Goal: Task Accomplishment & Management: Manage account settings

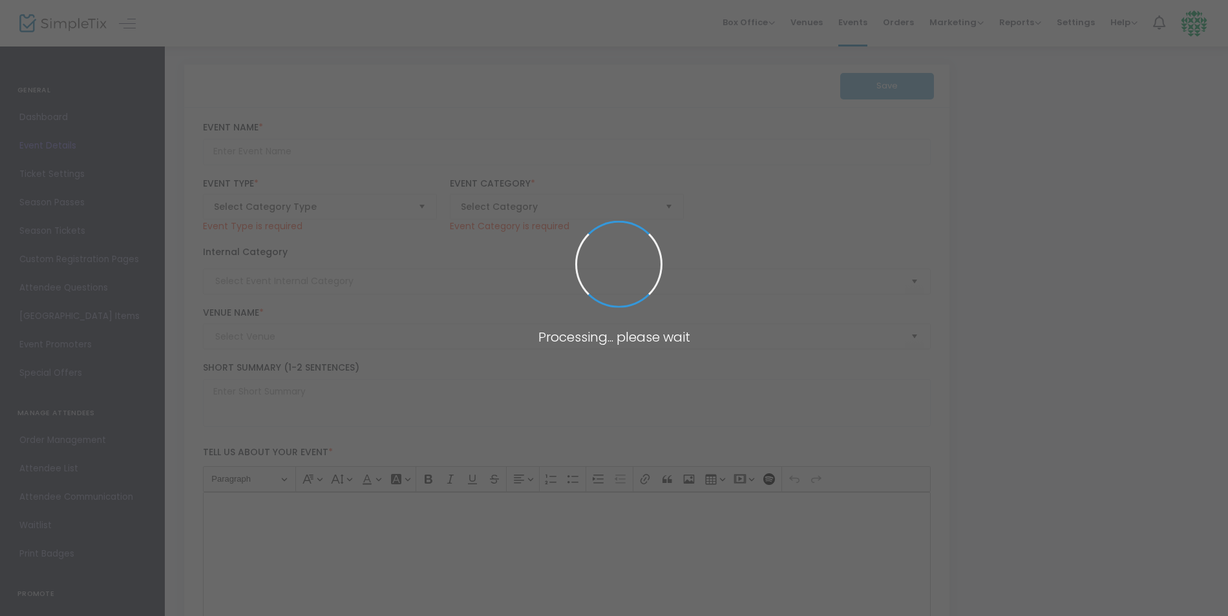
type input "Paramount 80s End of Summer Concert"
type textarea "Celebrate the end of summer with our favorite band PARAMOUNT! Join us for a gre…"
checkbox input "true"
type input "Buy Tickets"
type input "[GEOGRAPHIC_DATA]"
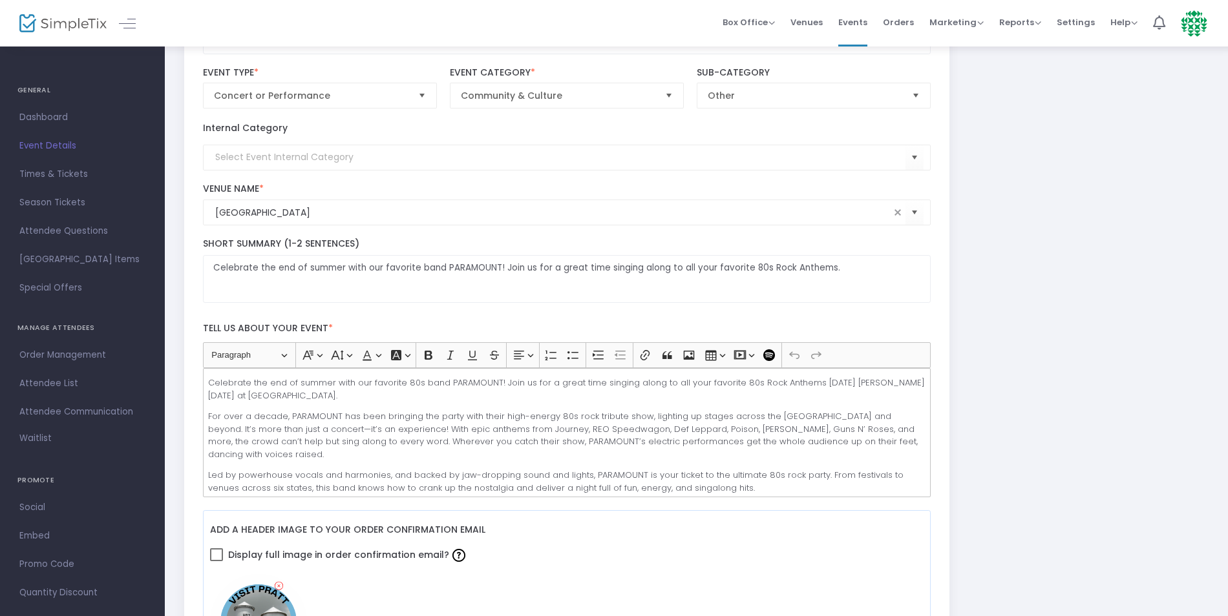
click at [139, 21] on span at bounding box center [133, 23] width 23 height 12
click at [127, 20] on link at bounding box center [127, 23] width 17 height 17
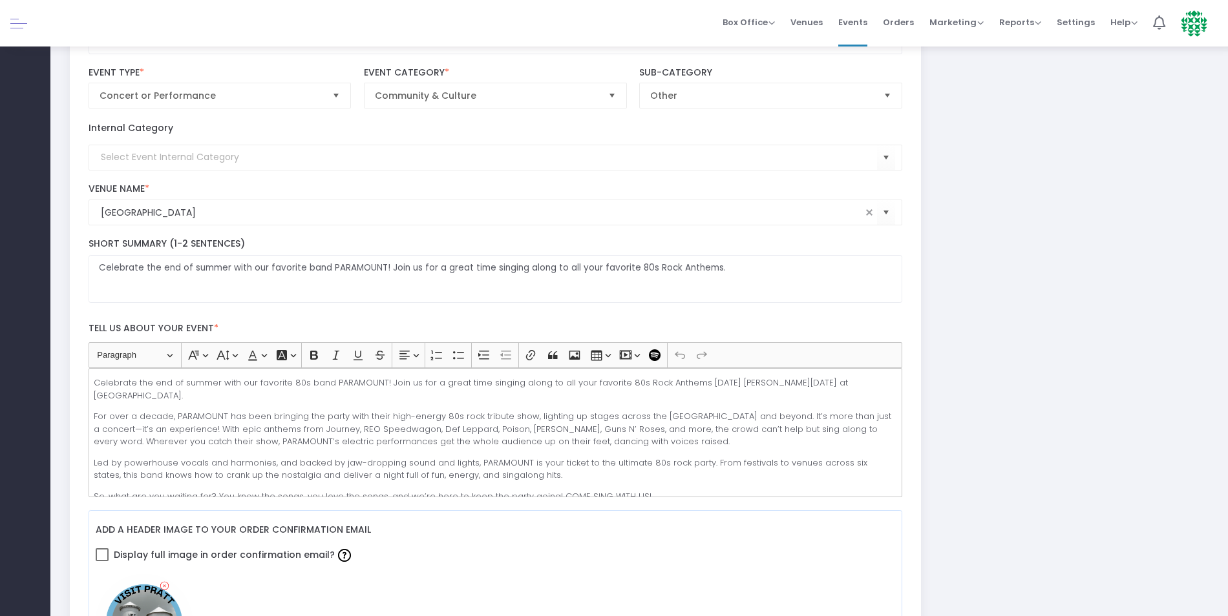
click at [127, 20] on div "Box Office Sell Tickets Bookings Sell Season Pass Venues Memberships Events Ord…" at bounding box center [638, 23] width 1177 height 47
click at [9, 25] on div at bounding box center [25, 23] width 50 height 47
click at [16, 26] on link at bounding box center [18, 23] width 17 height 17
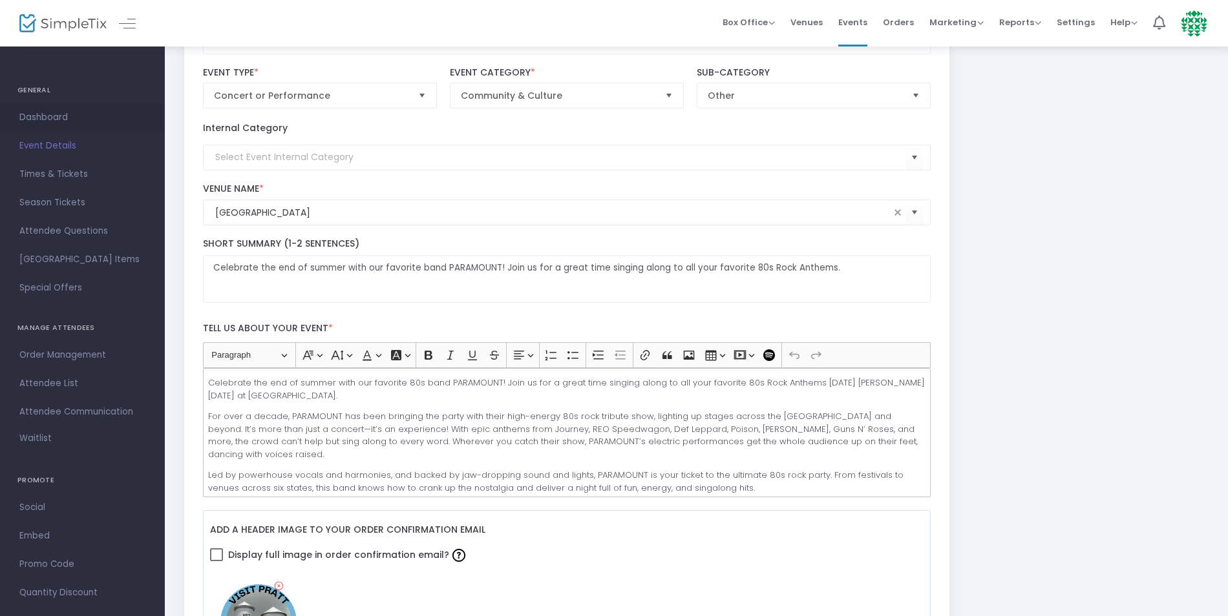
click at [37, 120] on span "Dashboard" at bounding box center [82, 117] width 126 height 17
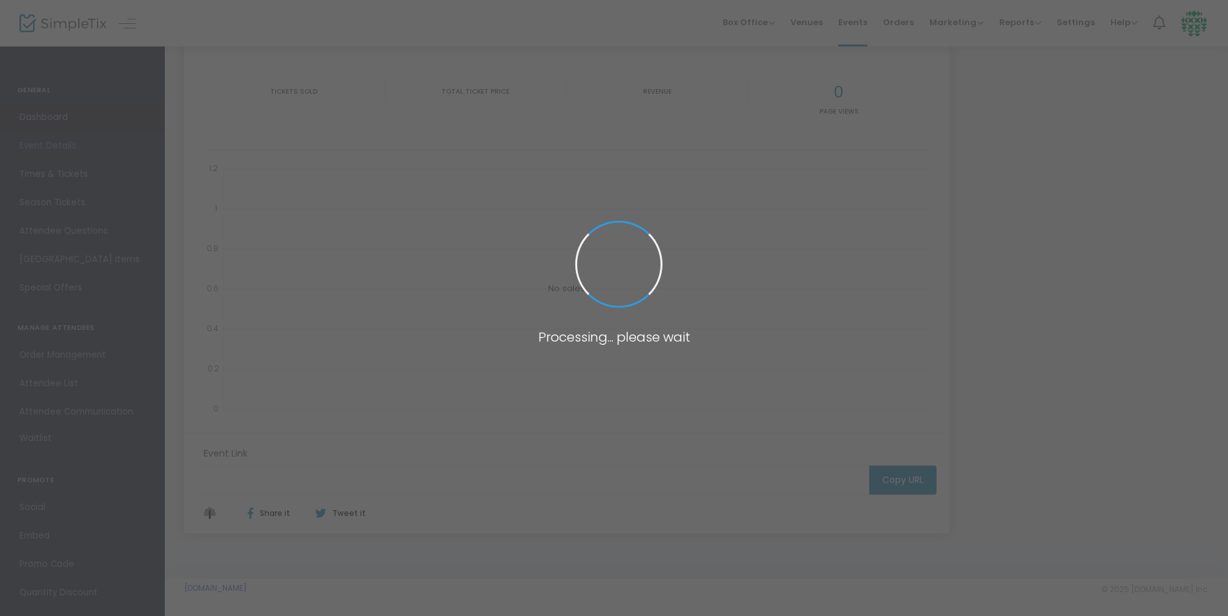
type input "[URL][DOMAIN_NAME]"
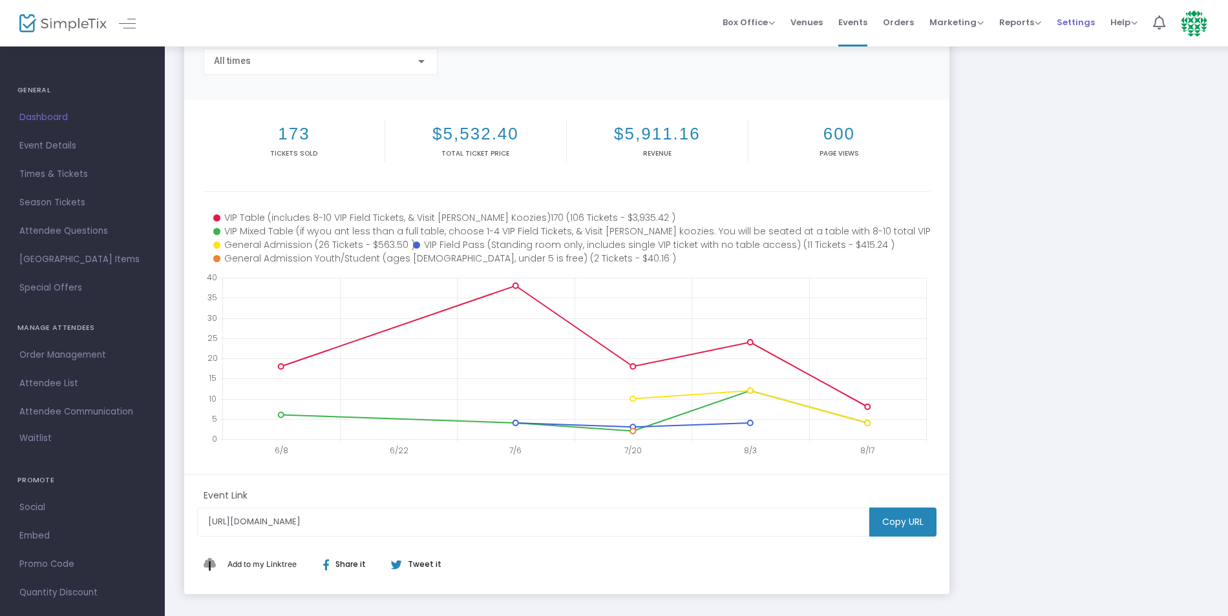
click at [1068, 28] on span "Settings" at bounding box center [1076, 22] width 38 height 33
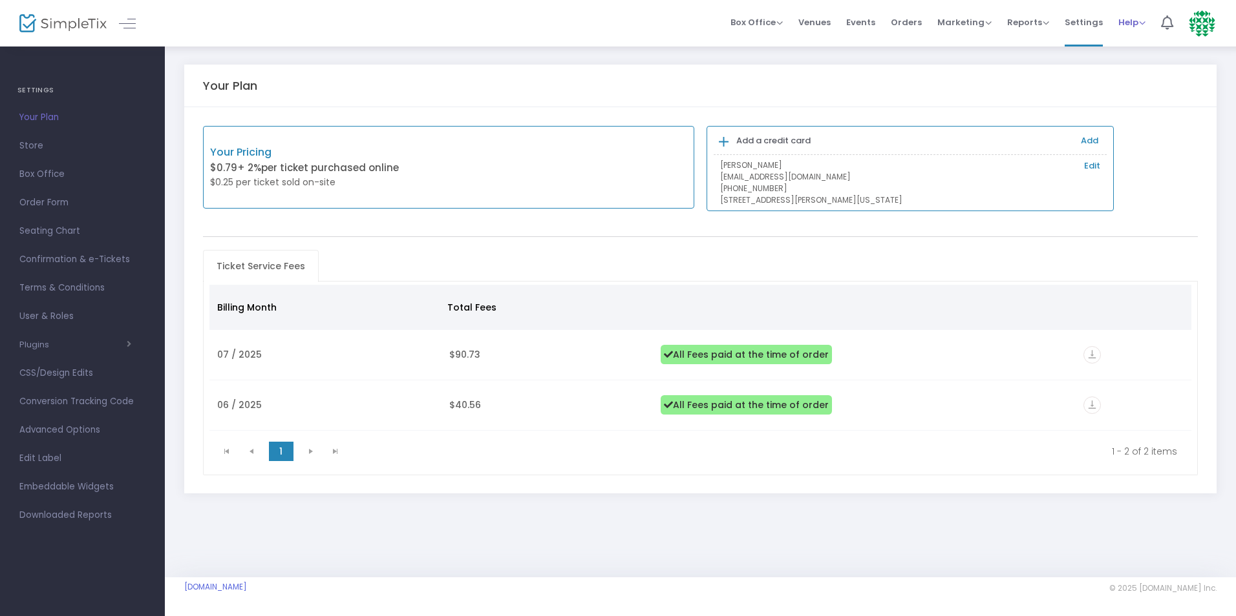
click at [1127, 29] on span "Help View Docs Contact Support" at bounding box center [1131, 22] width 27 height 33
click at [1124, 25] on span "Help" at bounding box center [1131, 22] width 27 height 12
click at [1204, 28] on img at bounding box center [1201, 23] width 26 height 26
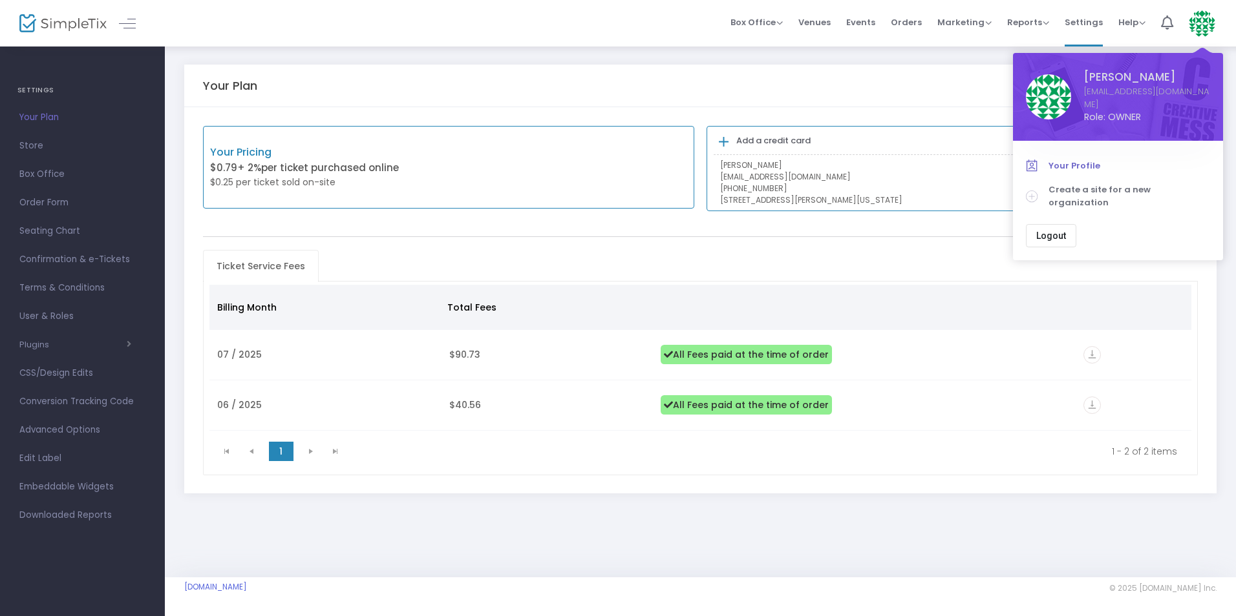
click at [1067, 160] on span "Your Profile" at bounding box center [1129, 166] width 162 height 13
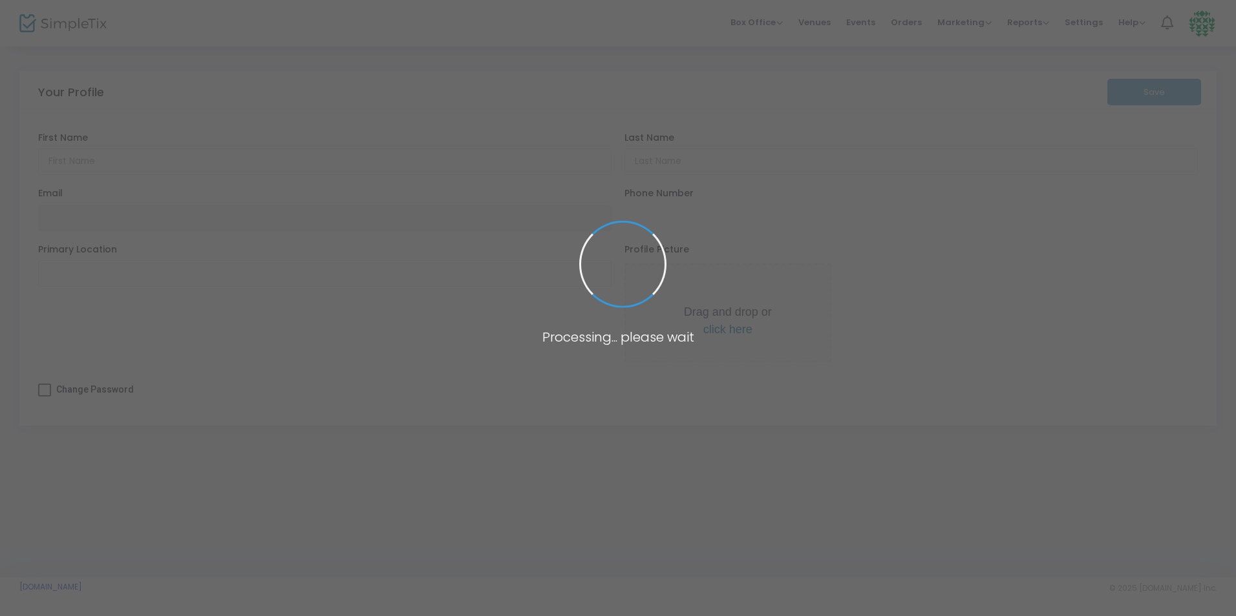
type input "[PERSON_NAME]"
type input "[EMAIL_ADDRESS][DOMAIN_NAME]"
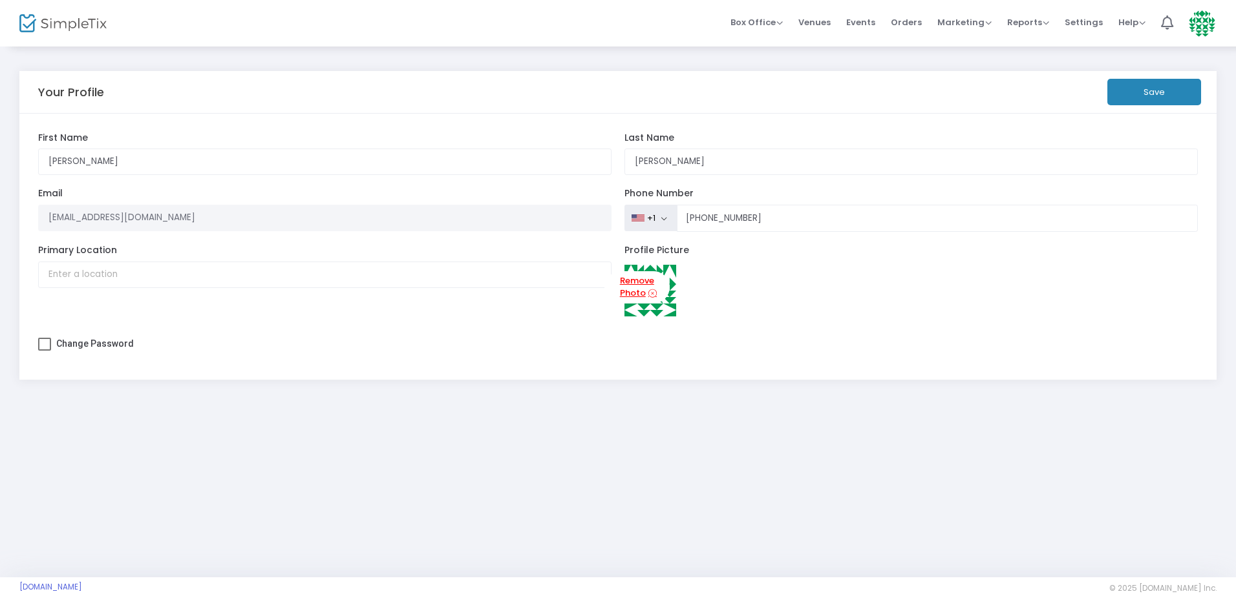
click at [648, 300] on icon at bounding box center [652, 294] width 8 height 12
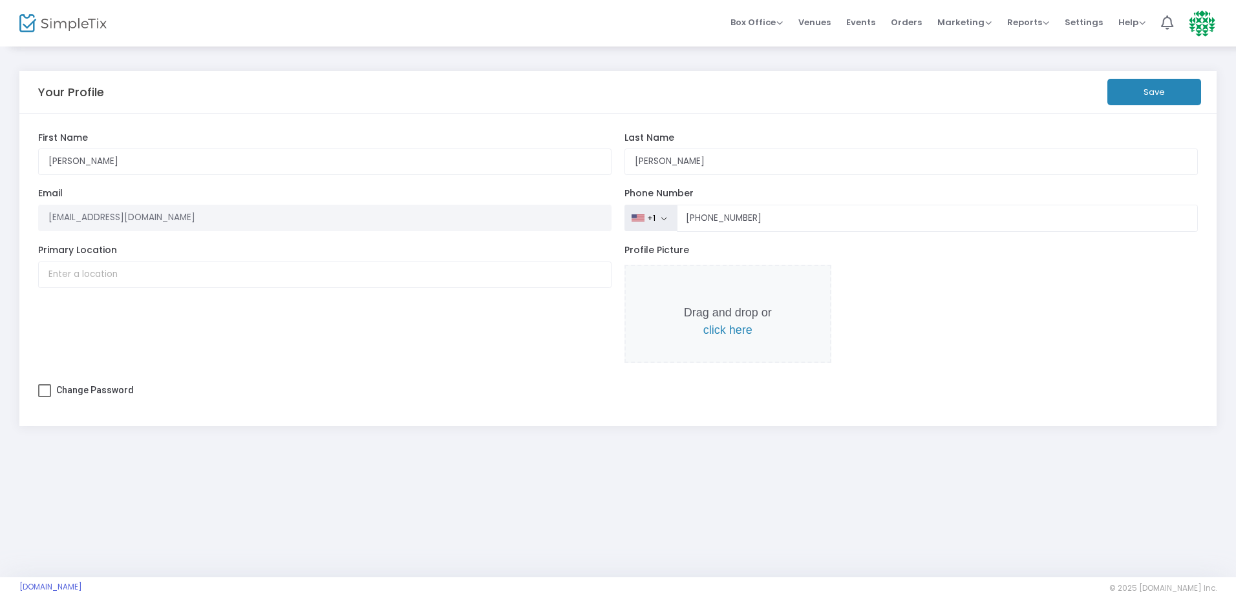
click at [728, 330] on span "click here" at bounding box center [727, 330] width 49 height 13
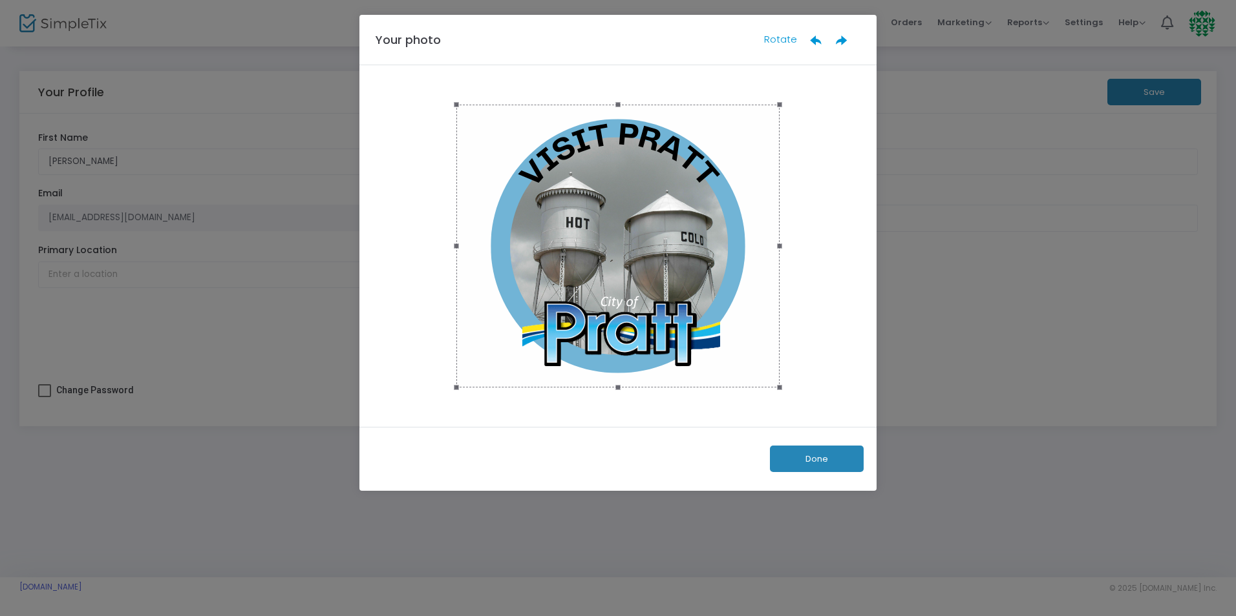
click at [796, 460] on button "Done" at bounding box center [817, 459] width 94 height 26
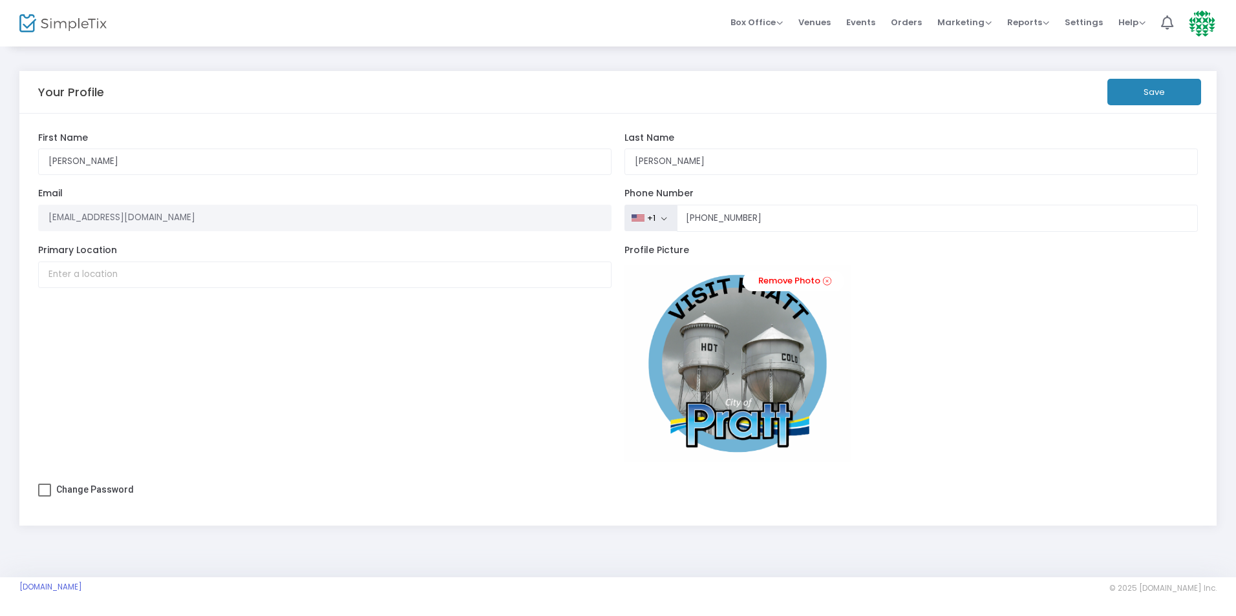
click at [1165, 100] on button "Save" at bounding box center [1154, 92] width 94 height 26
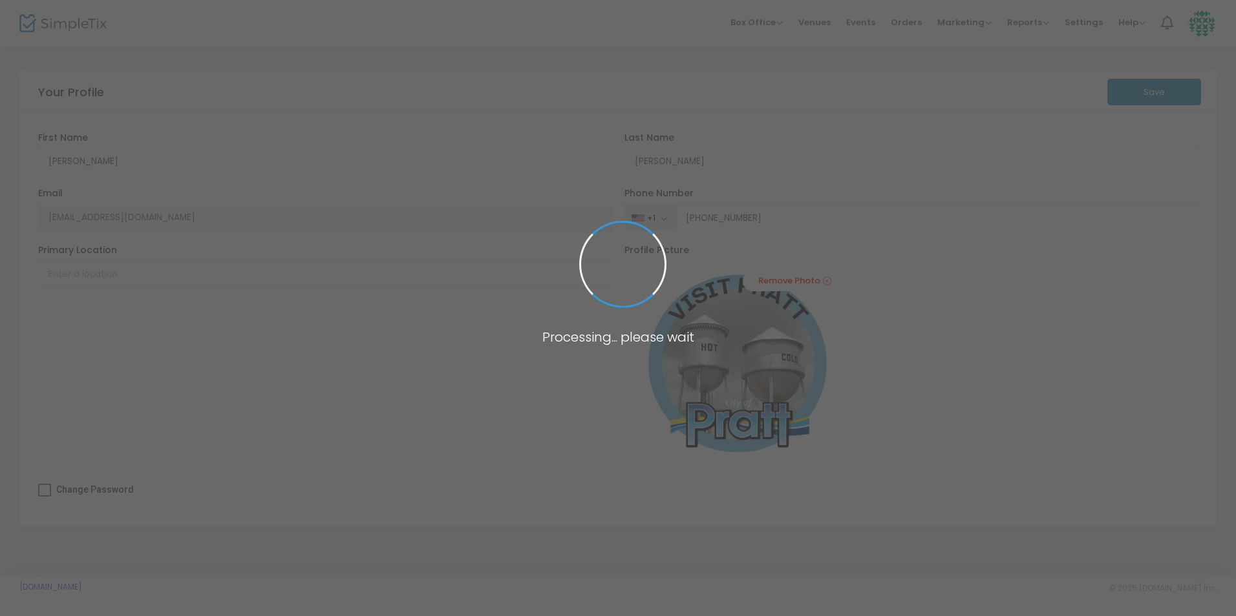
type input "[PHONE_NUMBER]"
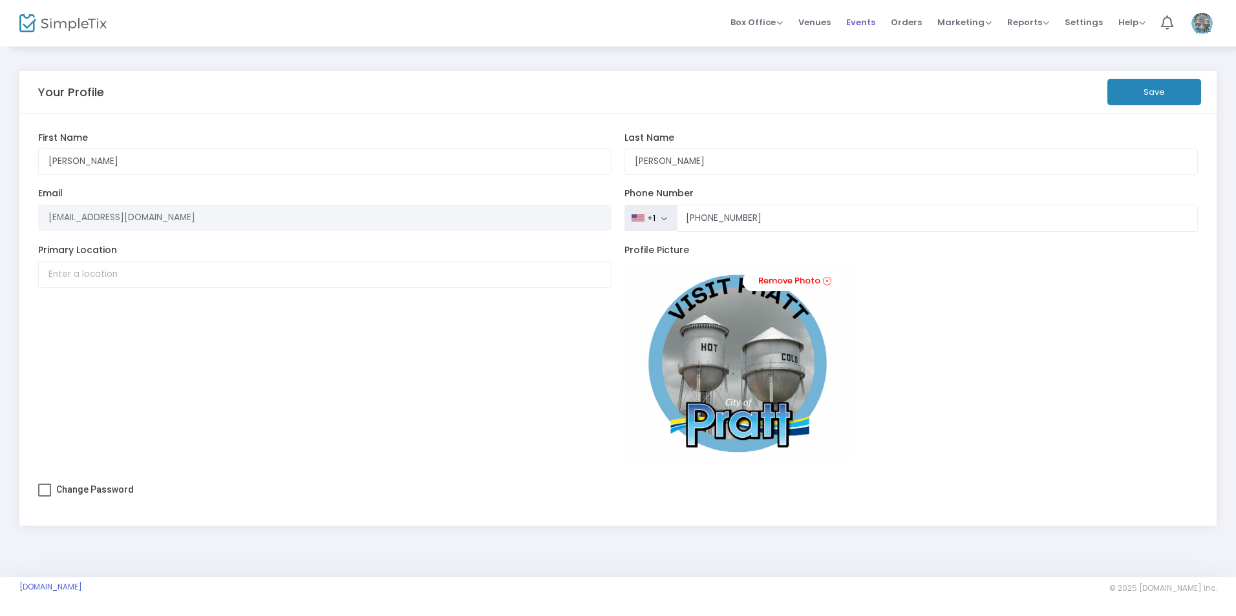
click at [865, 24] on span "Events" at bounding box center [860, 22] width 29 height 33
